Goal: Book appointment/travel/reservation

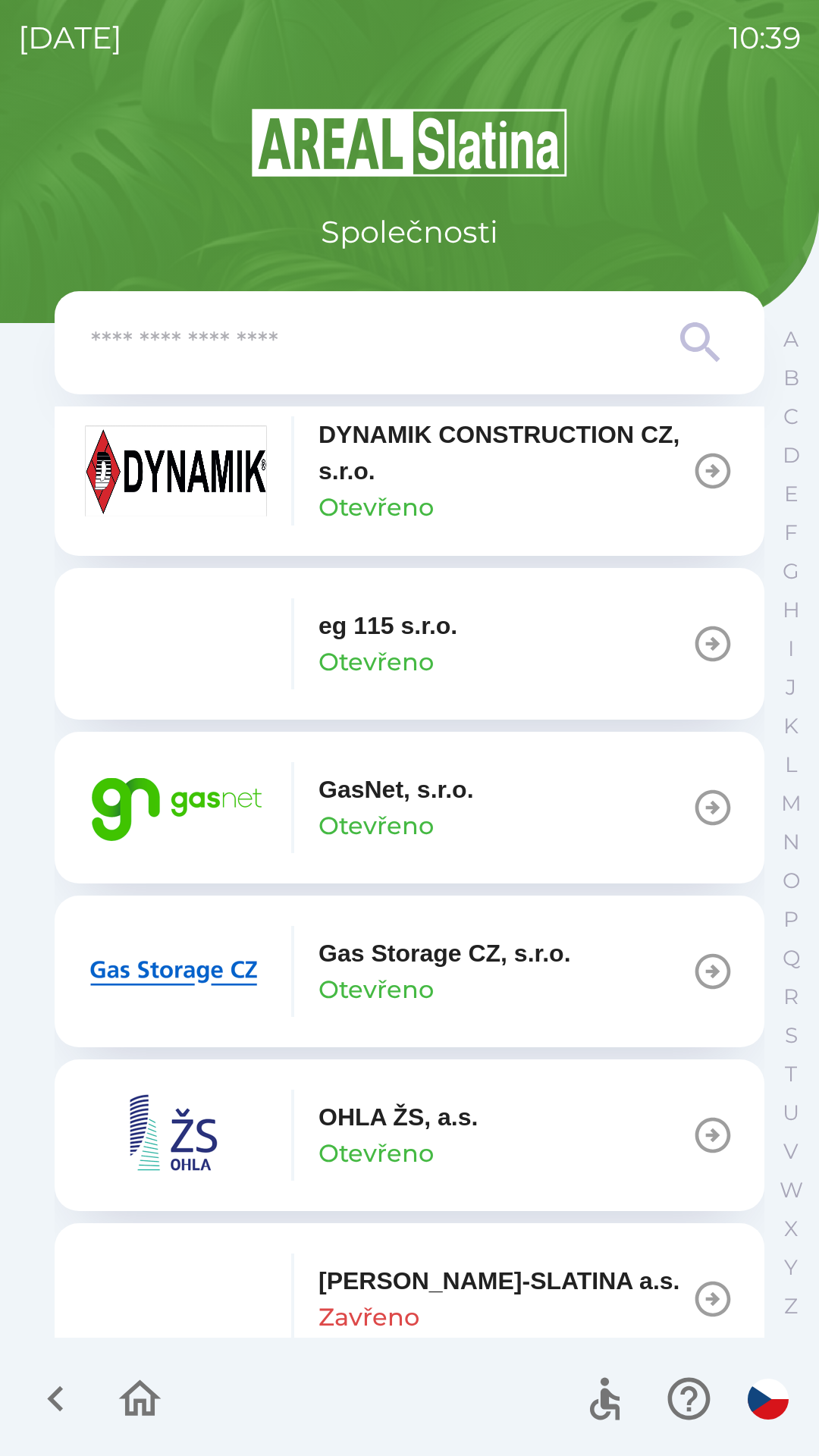
scroll to position [860, 0]
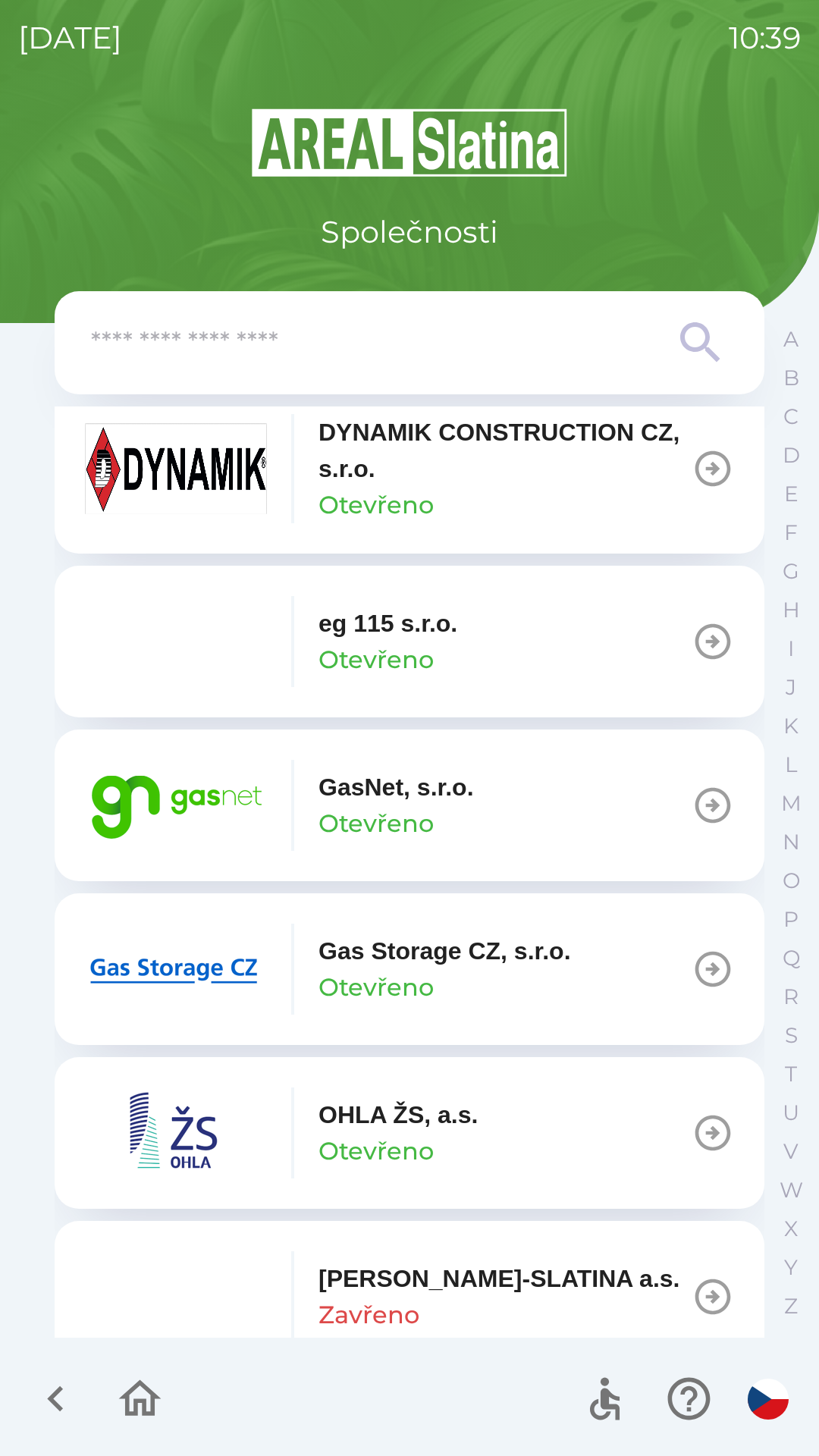
click at [413, 970] on p "Otevřeno" at bounding box center [376, 987] width 116 height 37
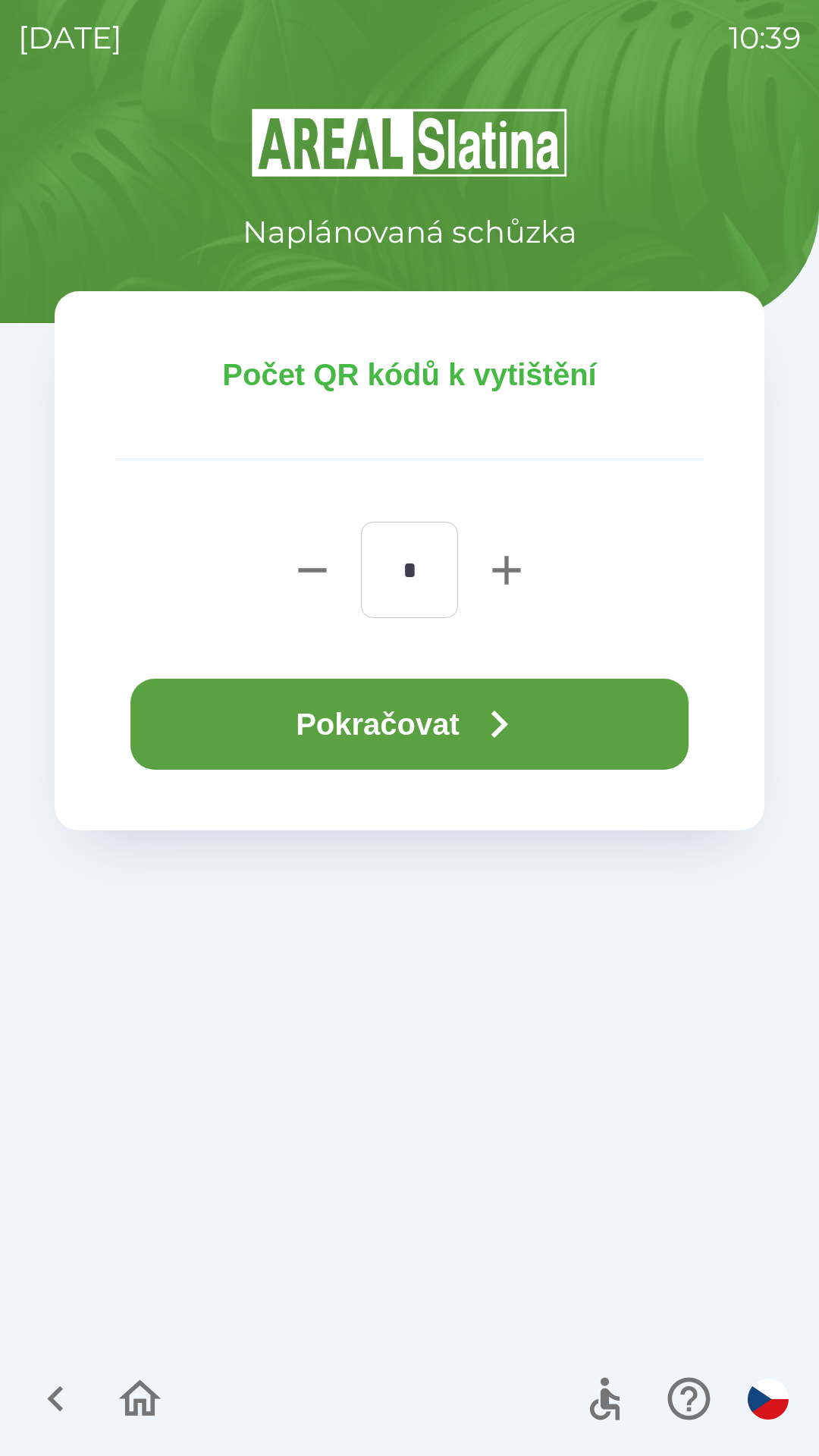
click at [432, 723] on button "Pokračovat" at bounding box center [409, 725] width 558 height 91
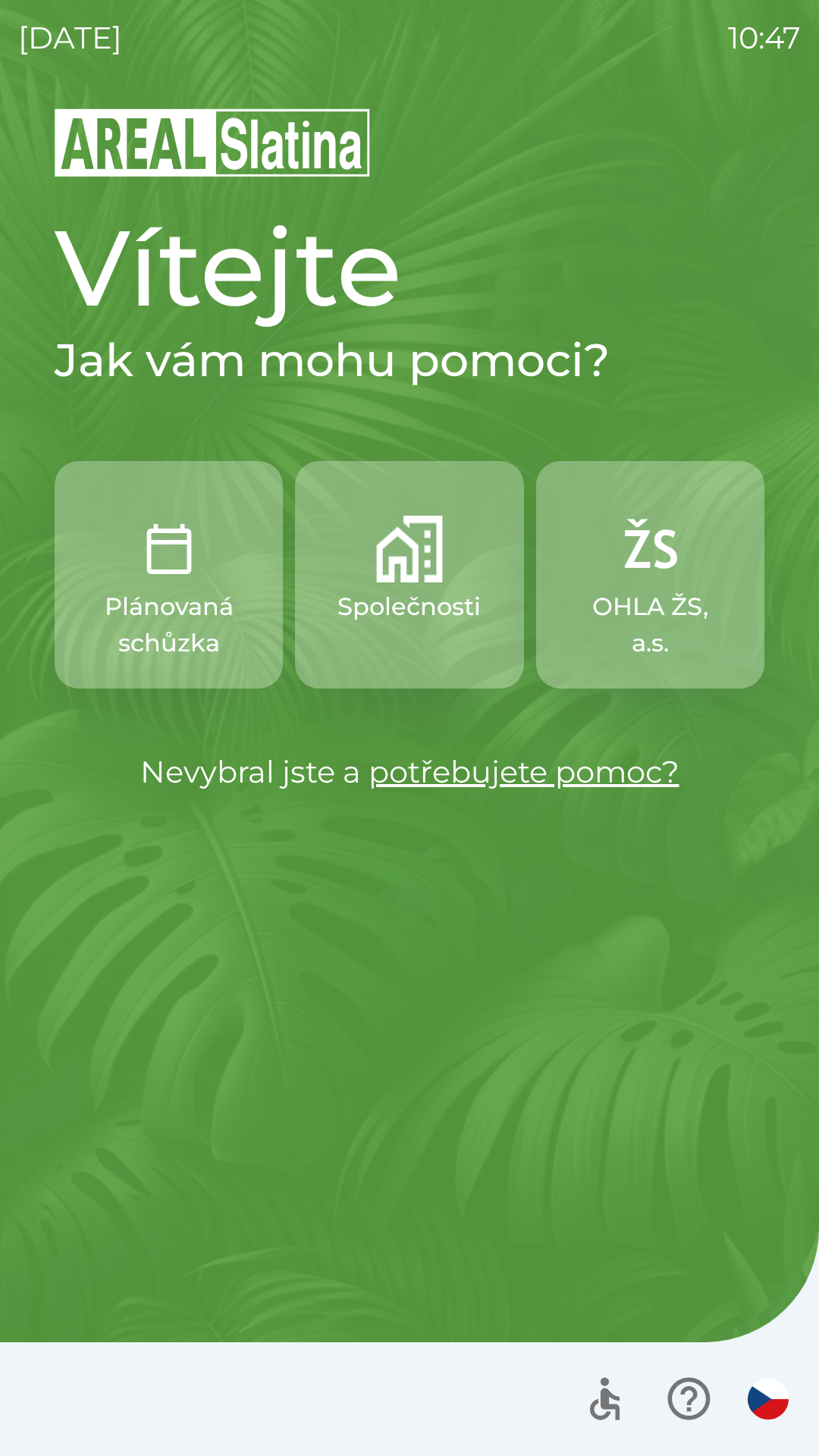
click at [402, 588] on button "Společnosti" at bounding box center [409, 574] width 228 height 227
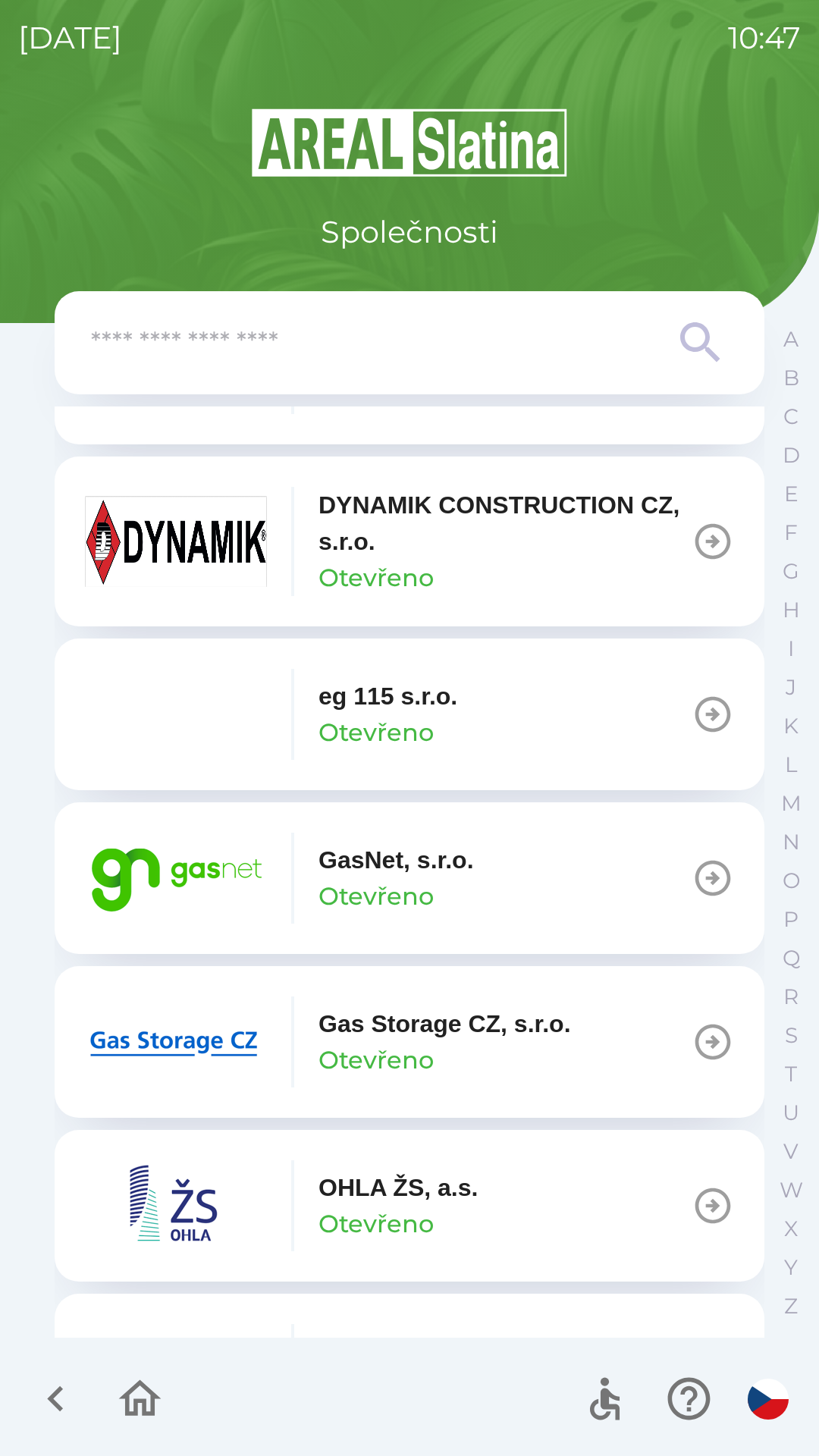
scroll to position [790, 0]
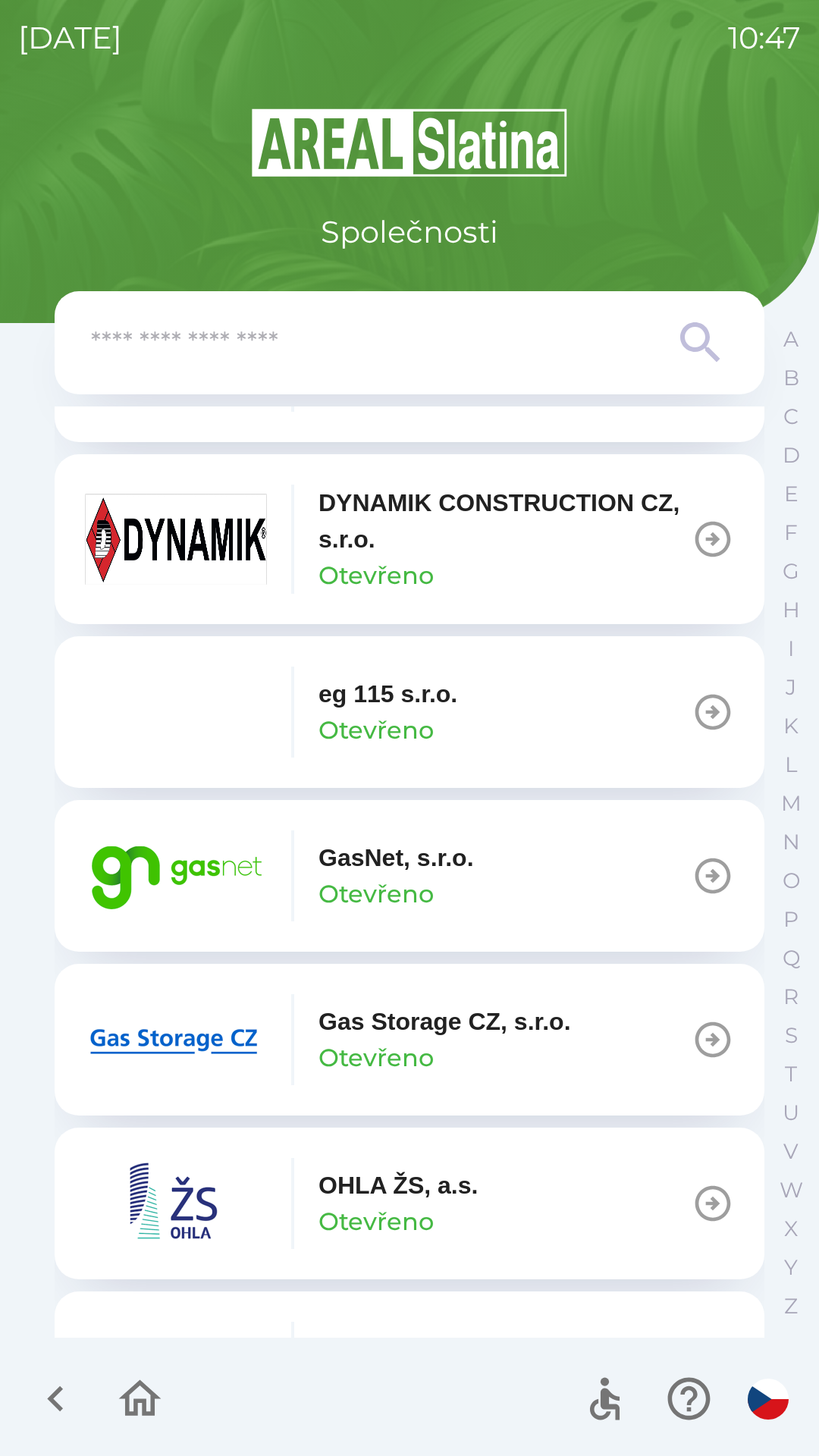
click at [364, 1050] on p "Otevřeno" at bounding box center [376, 1058] width 116 height 37
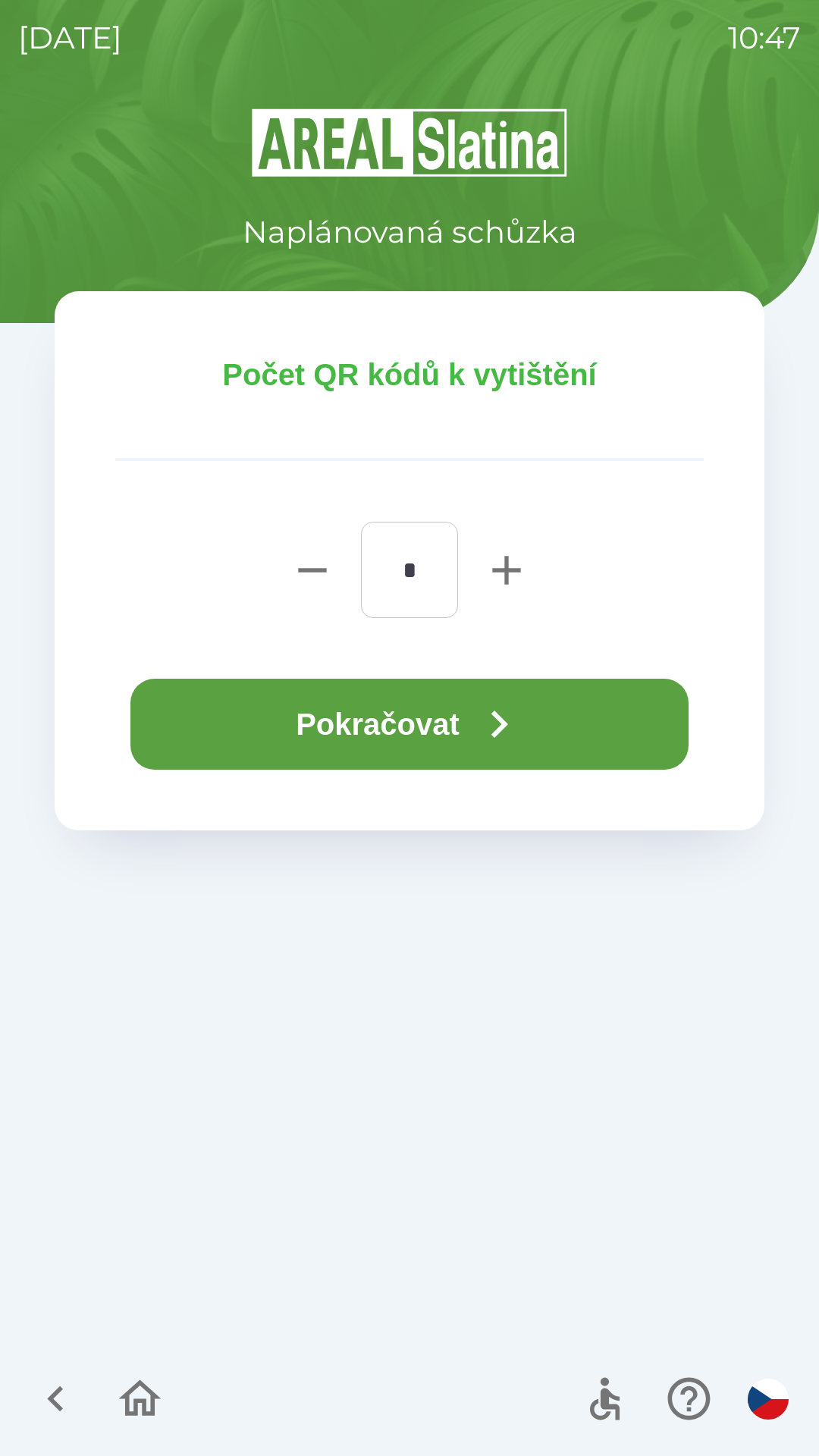
click at [318, 743] on button "Pokračovat" at bounding box center [409, 725] width 558 height 91
